Goal: Task Accomplishment & Management: Manage account settings

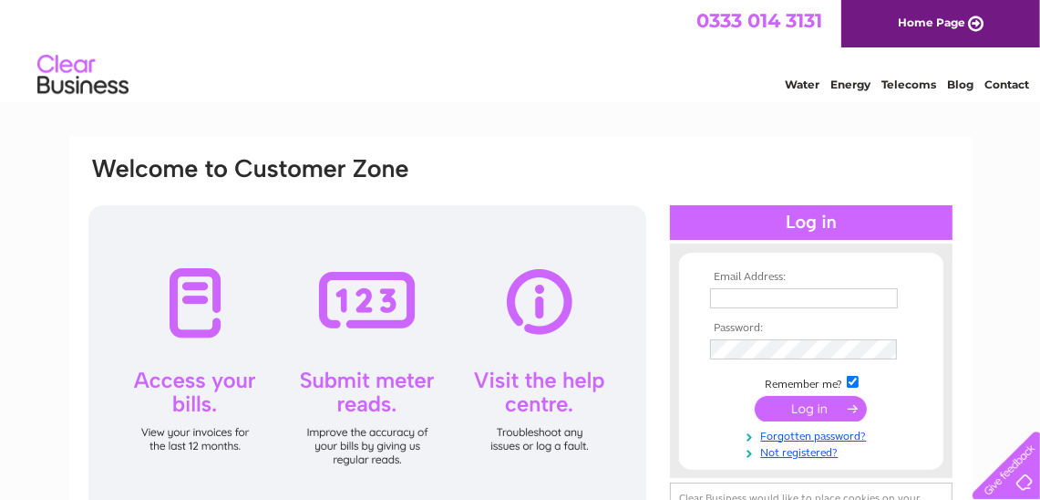
type input "sales@northwestvape.co.uk"
click at [818, 408] on input "submit" at bounding box center [811, 409] width 112 height 26
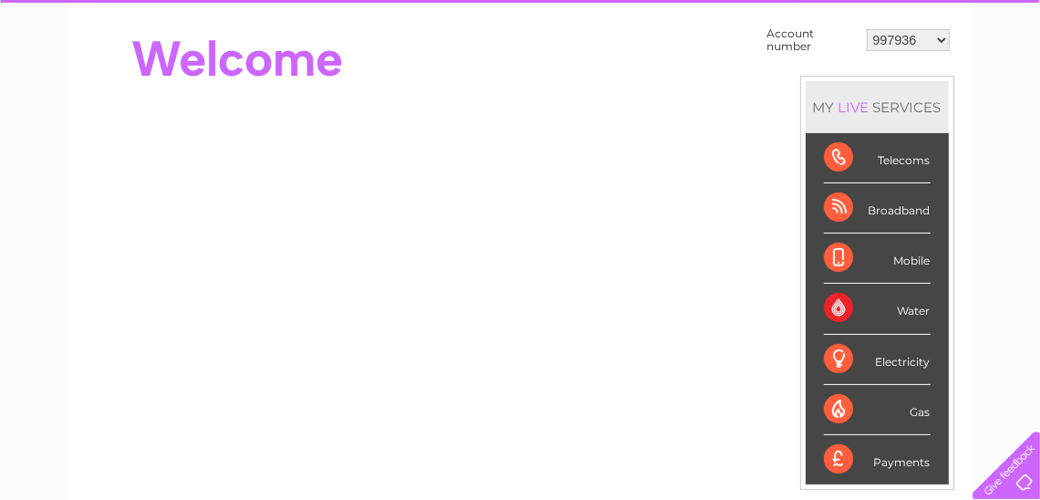
scroll to position [182, 0]
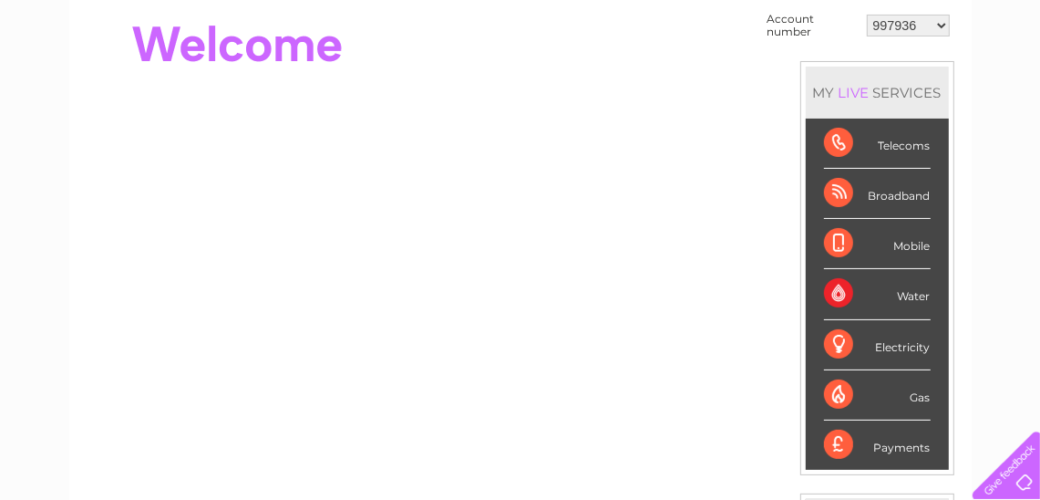
click at [913, 27] on select "997936 30320231" at bounding box center [908, 26] width 83 height 22
select select "30320231"
click at [868, 15] on select "997936 30320231" at bounding box center [908, 26] width 83 height 22
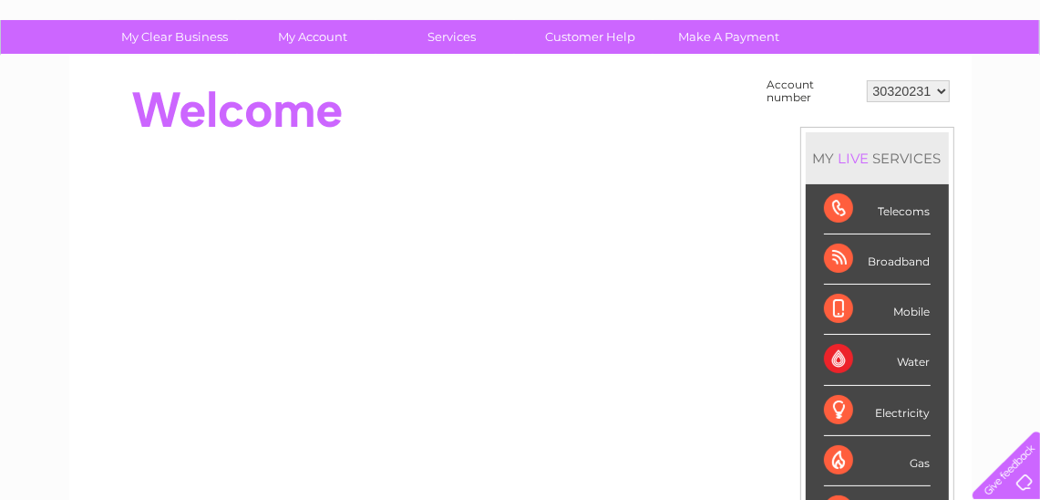
scroll to position [91, 0]
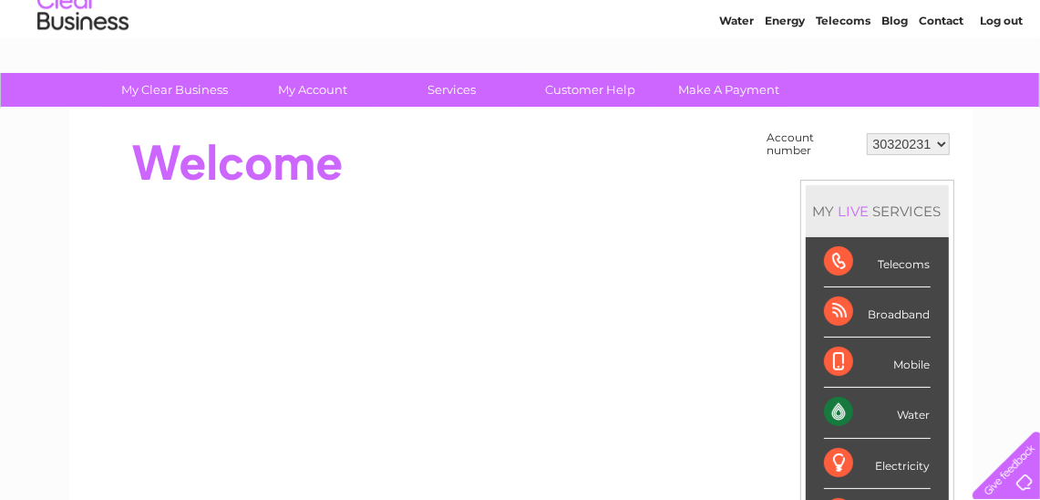
scroll to position [91, 0]
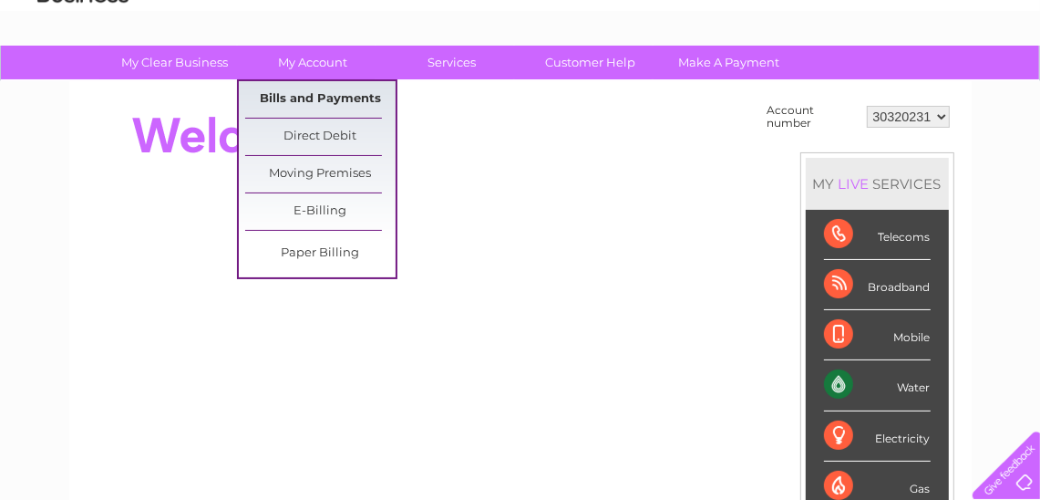
click at [338, 99] on link "Bills and Payments" at bounding box center [320, 99] width 150 height 36
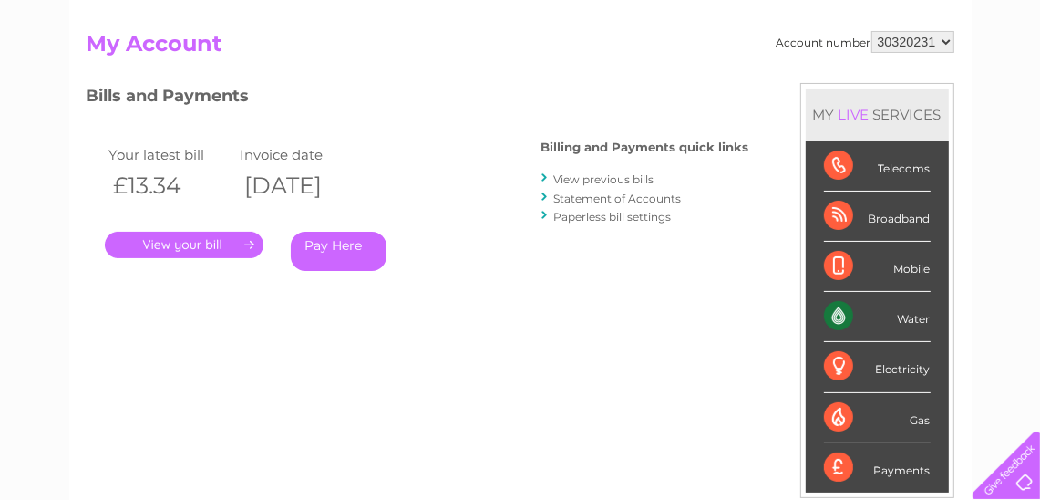
scroll to position [182, 0]
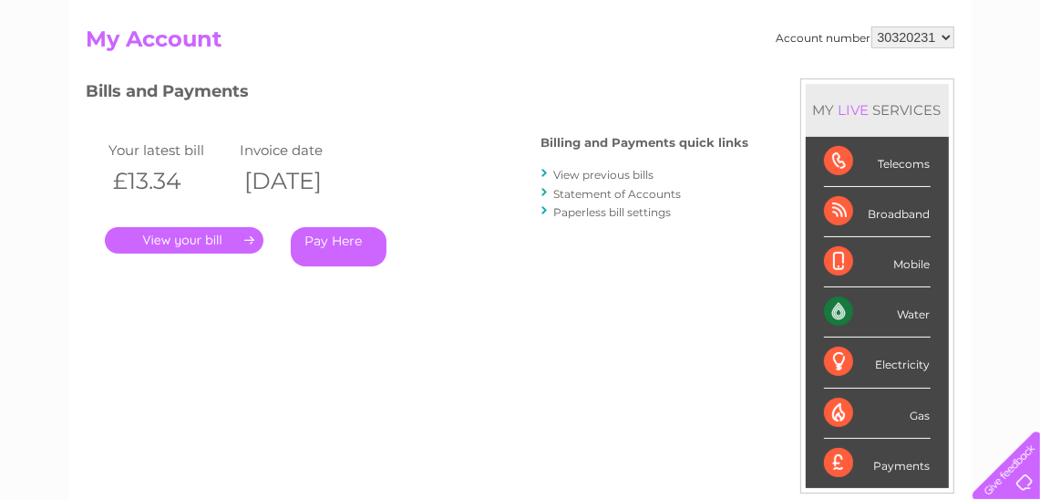
click at [630, 173] on link "View previous bills" at bounding box center [604, 175] width 100 height 14
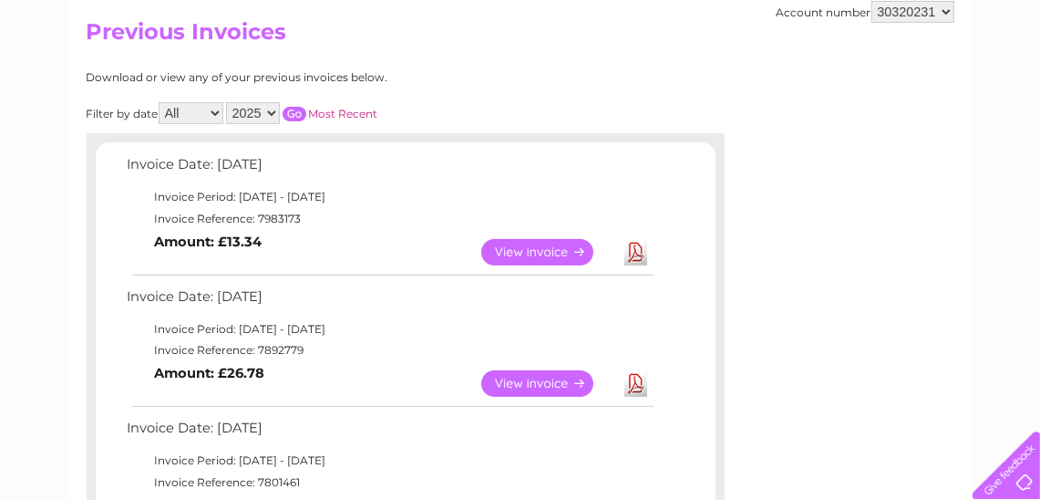
scroll to position [91, 0]
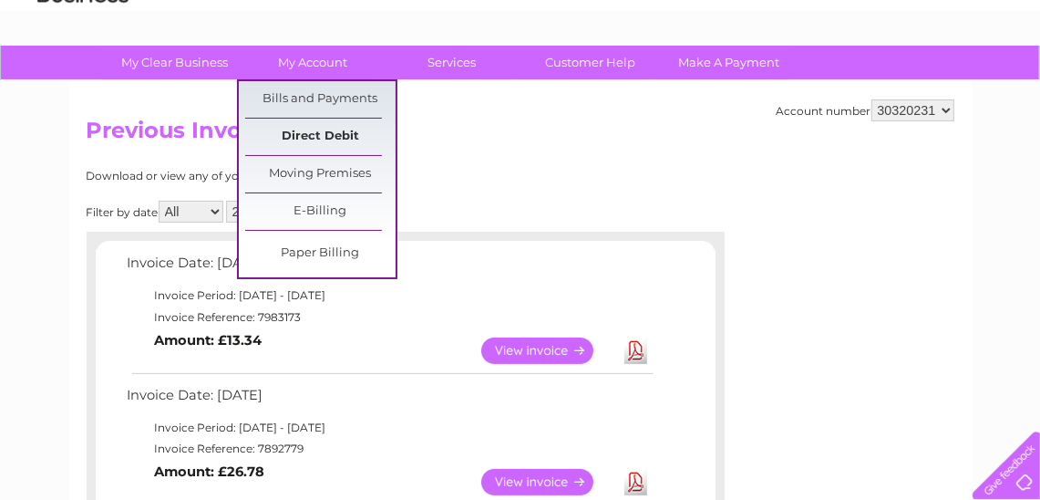
click at [351, 127] on link "Direct Debit" at bounding box center [320, 137] width 150 height 36
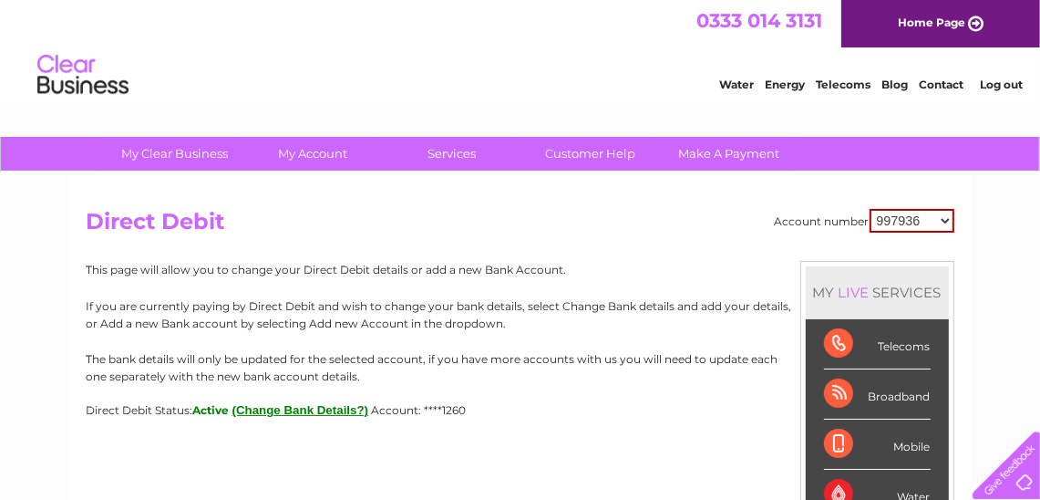
click at [899, 222] on select "997936 30320231" at bounding box center [912, 221] width 85 height 24
select select "30320231"
click at [871, 209] on select "997936 30320231" at bounding box center [912, 221] width 85 height 24
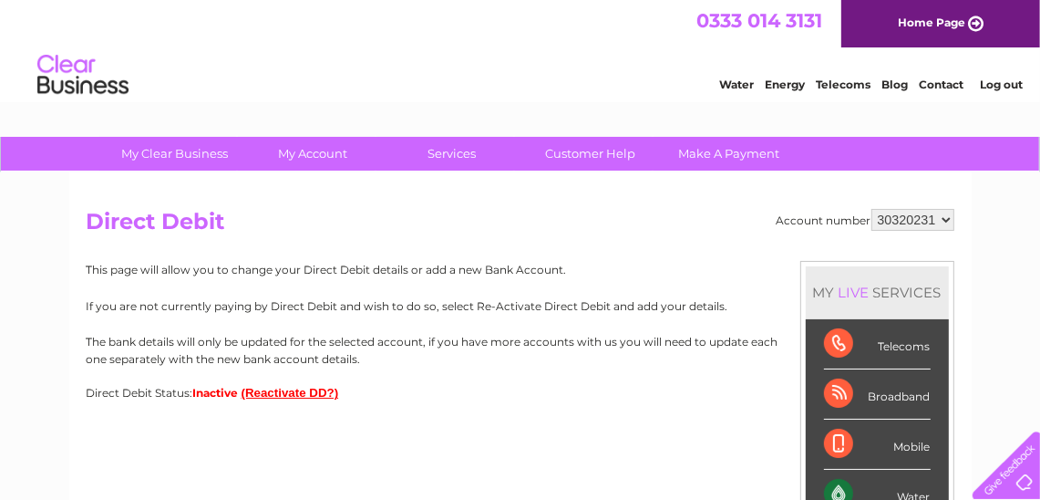
click at [313, 396] on button "(Reactivate DD?)" at bounding box center [291, 393] width 98 height 14
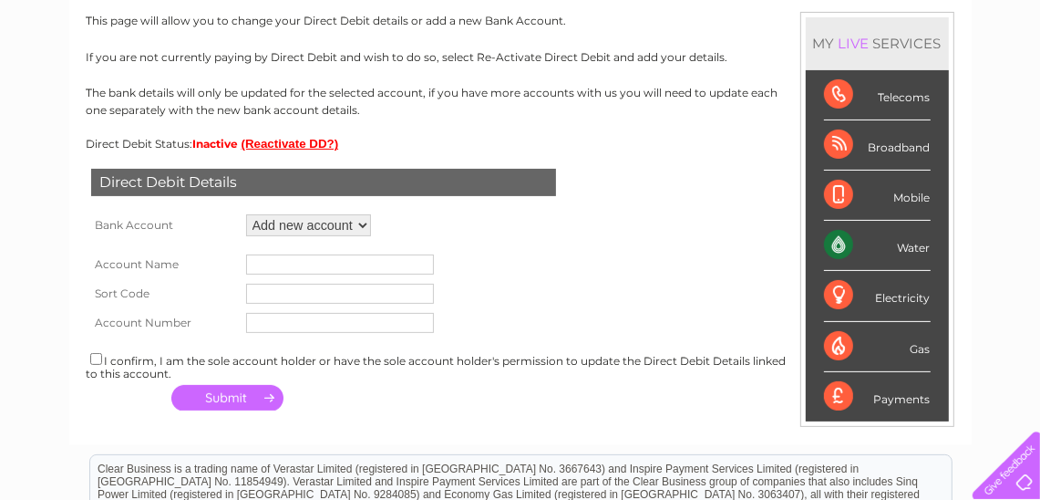
scroll to position [273, 0]
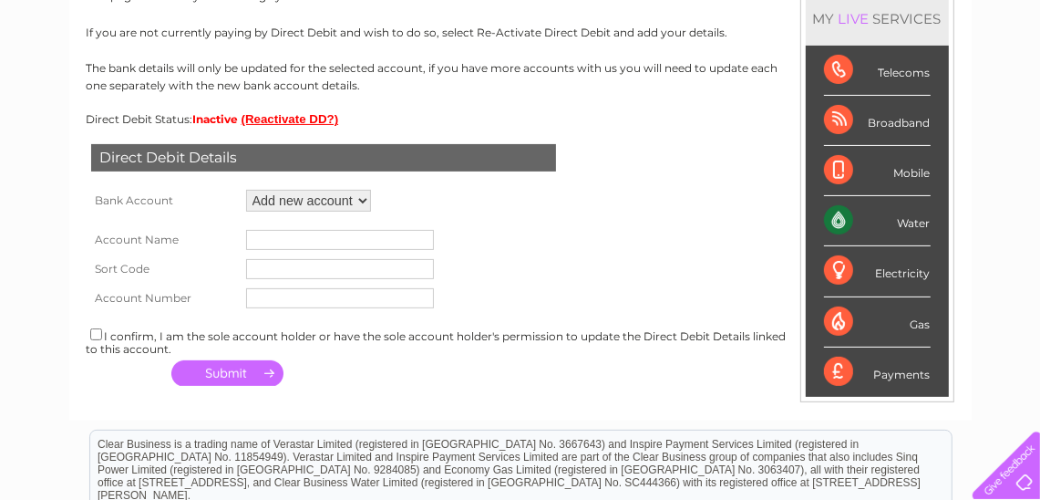
click at [364, 201] on select "Add new account ****1260" at bounding box center [308, 201] width 125 height 22
select select "1541735"
click at [246, 190] on select "Add new account ****1260" at bounding box center [308, 201] width 125 height 22
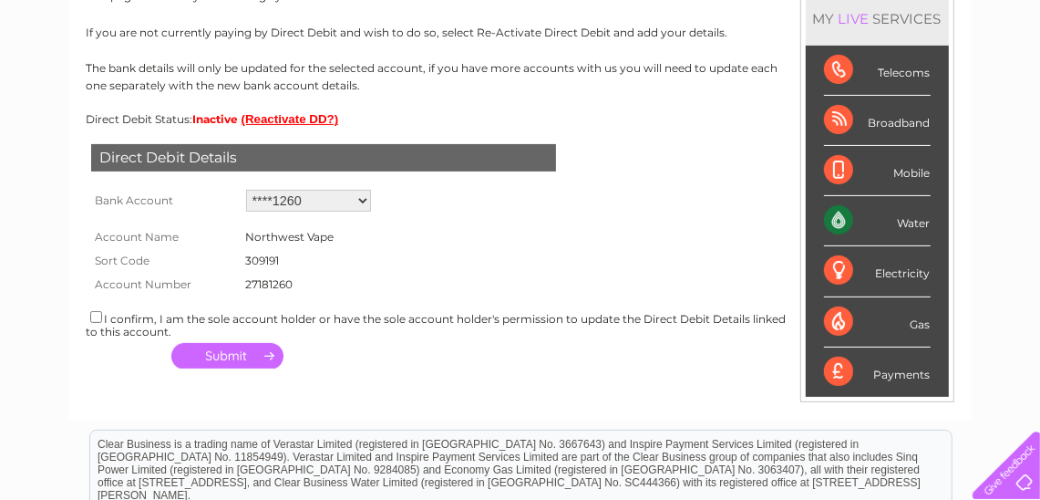
click at [94, 319] on input "checkbox" at bounding box center [96, 317] width 12 height 12
checkbox input "true"
click at [222, 357] on button "button" at bounding box center [227, 356] width 112 height 26
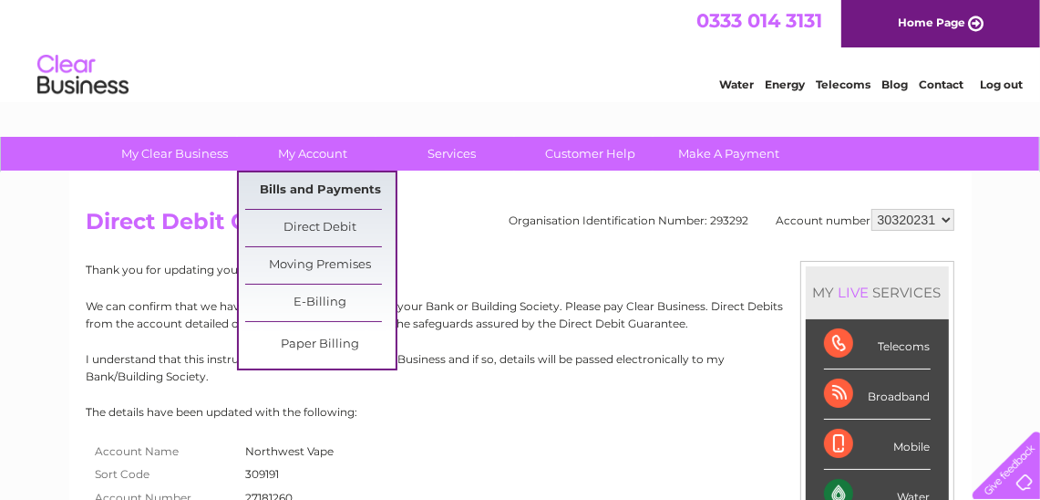
click at [340, 184] on link "Bills and Payments" at bounding box center [320, 190] width 150 height 36
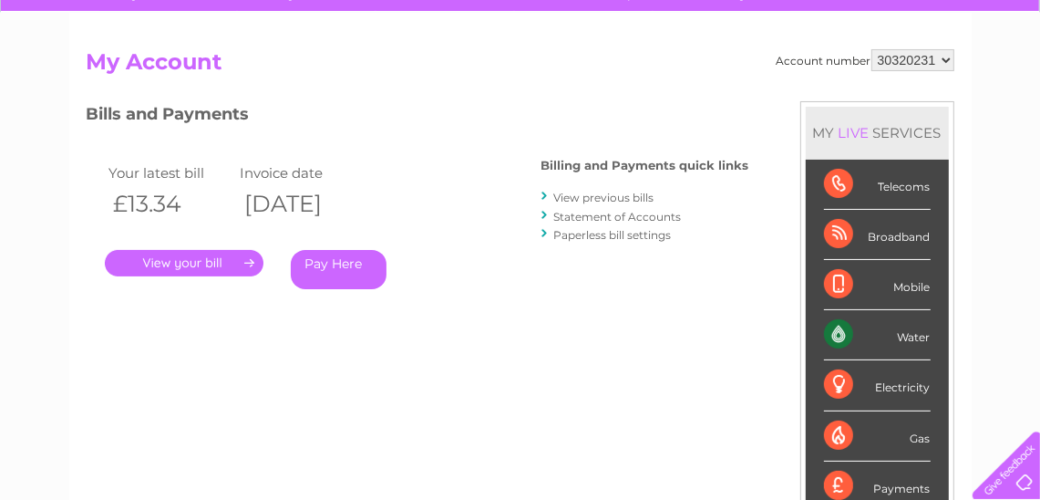
scroll to position [182, 0]
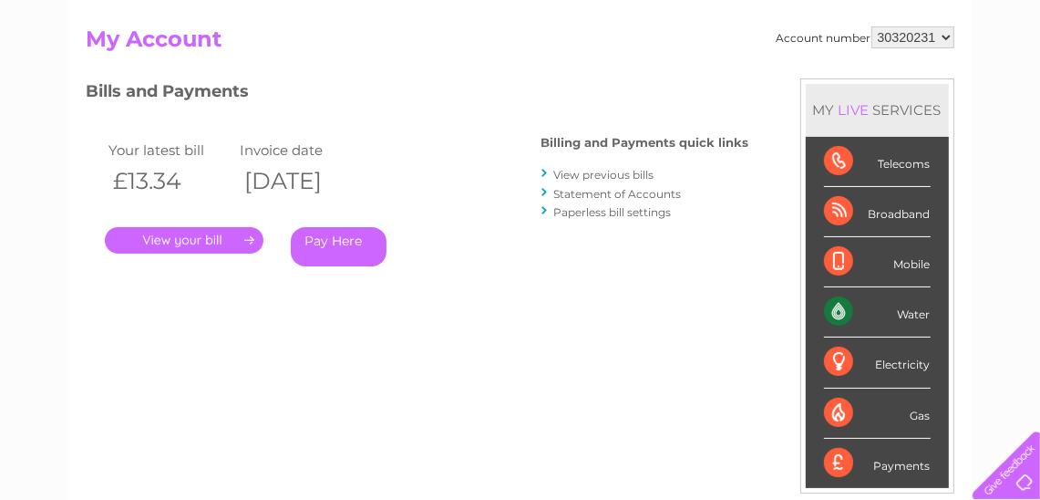
click at [624, 177] on link "View previous bills" at bounding box center [604, 175] width 100 height 14
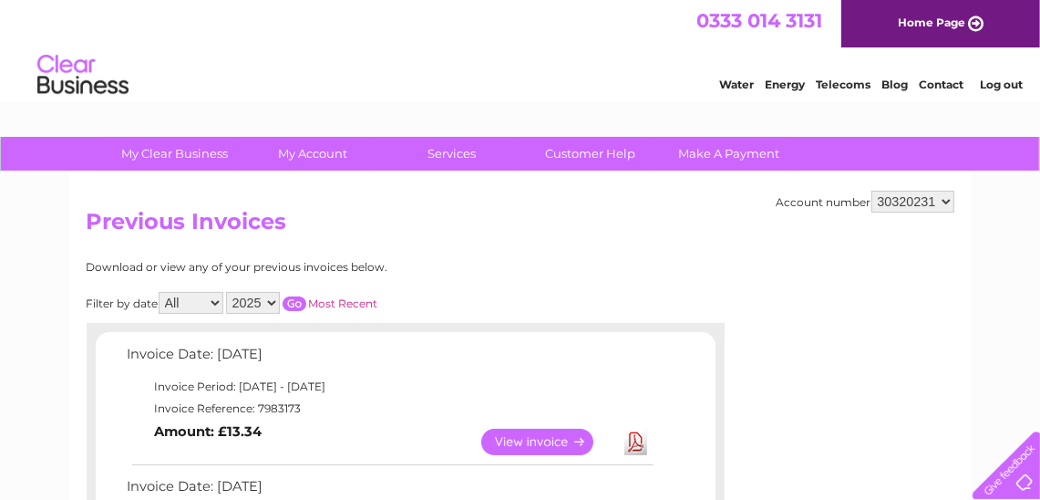
click at [906, 201] on select "997936 30320231" at bounding box center [913, 202] width 83 height 22
select select "997936"
click at [872, 191] on select "997936 30320231" at bounding box center [913, 202] width 83 height 22
click at [920, 207] on select "997936 30320231" at bounding box center [913, 202] width 83 height 22
select select "30320231"
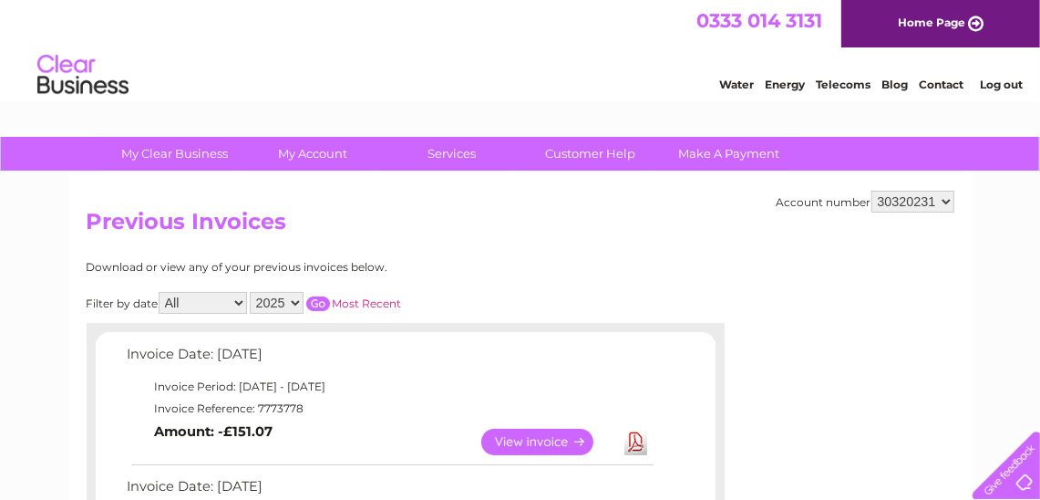
click at [872, 191] on select "997936 30320231" at bounding box center [913, 202] width 83 height 22
